Goal: Task Accomplishment & Management: Use online tool/utility

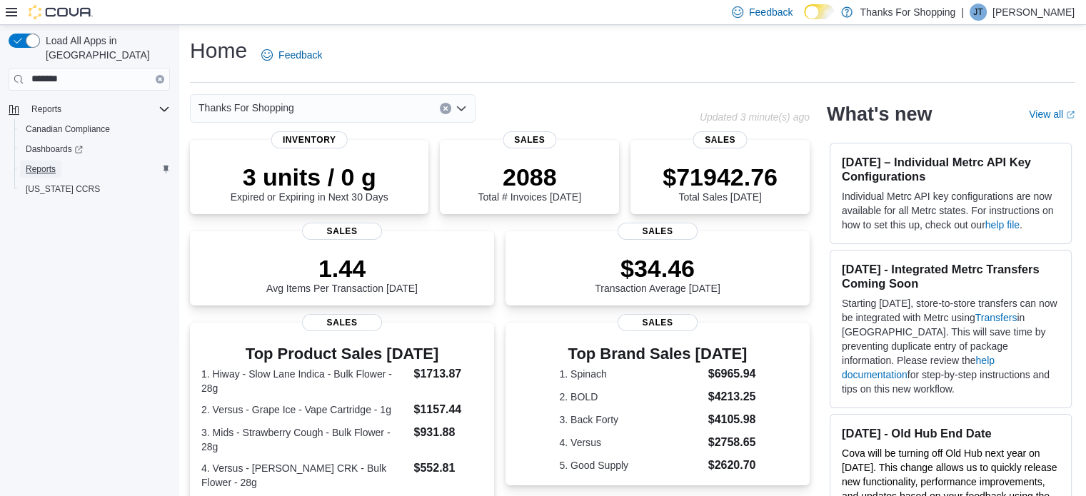
click at [56, 161] on link "Reports" at bounding box center [40, 169] width 41 height 17
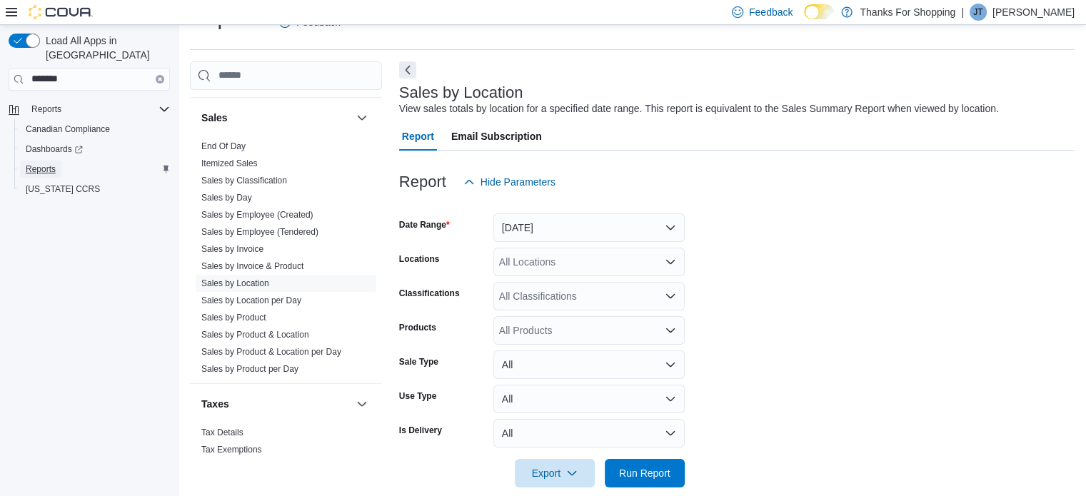
scroll to position [1002, 0]
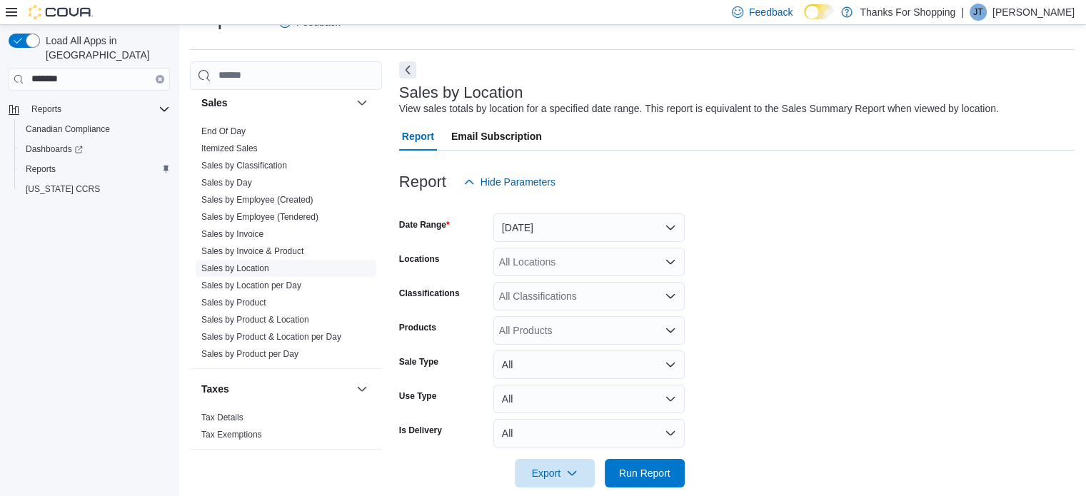
click at [246, 267] on link "Sales by Location" at bounding box center [235, 268] width 68 height 10
click at [612, 231] on button "[DATE]" at bounding box center [588, 227] width 191 height 29
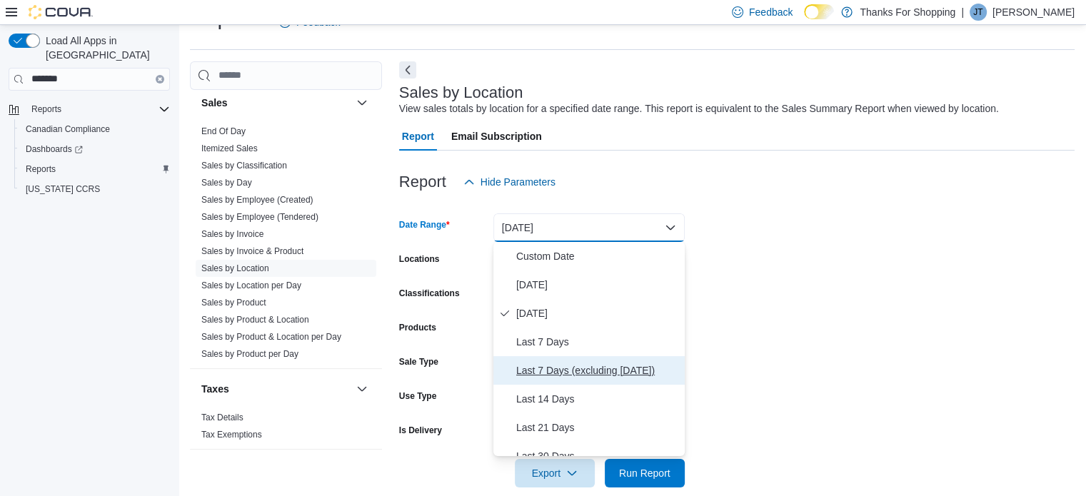
click at [581, 371] on span "Last 7 Days (excluding [DATE])" at bounding box center [597, 370] width 163 height 17
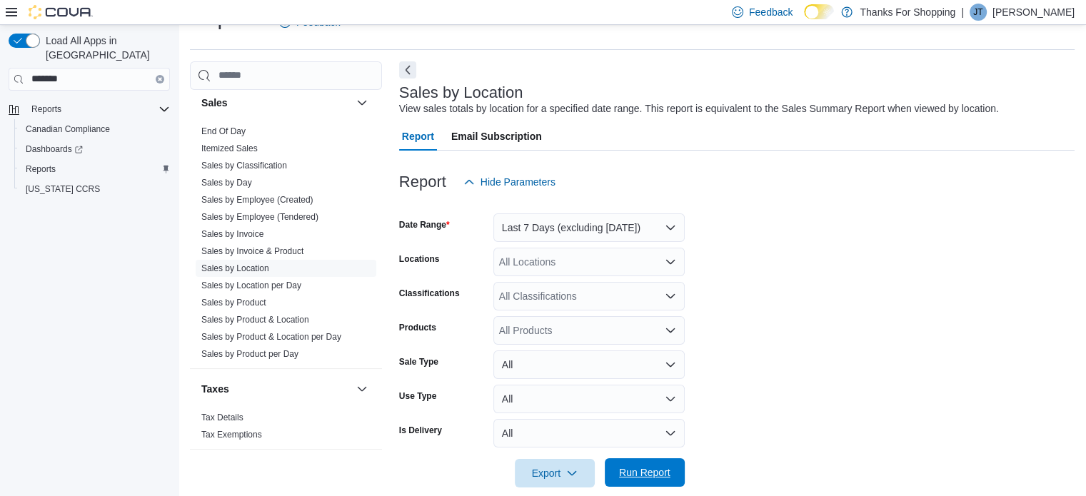
click at [629, 484] on span "Run Report" at bounding box center [644, 472] width 63 height 29
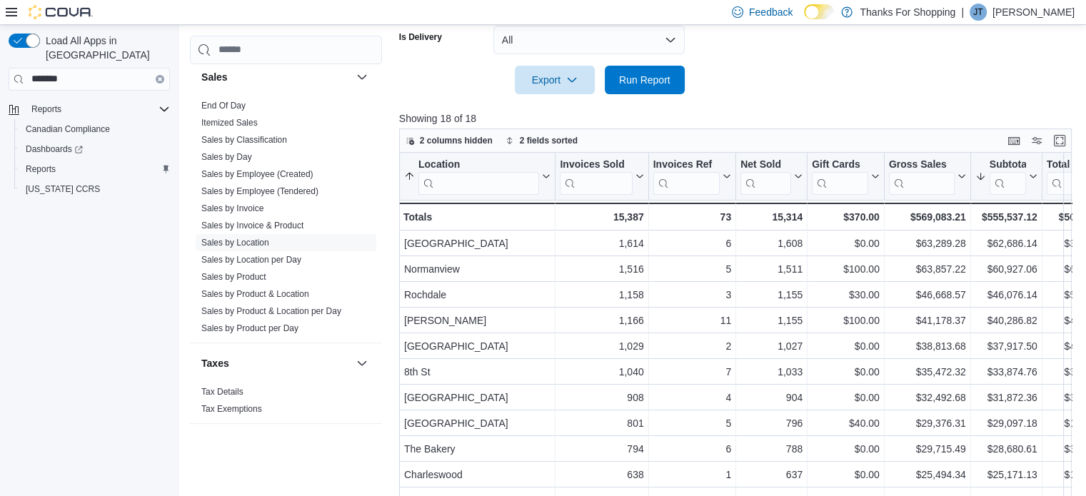
scroll to position [427, 0]
